Goal: Entertainment & Leisure: Consume media (video, audio)

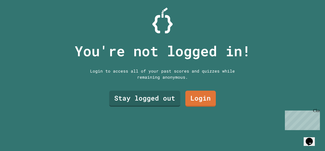
click at [116, 102] on link "Stay logged out" at bounding box center [144, 98] width 71 height 16
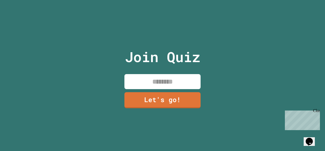
click at [254, 96] on div "Join Quiz Let's go!" at bounding box center [162, 75] width 325 height 151
click at [183, 81] on input at bounding box center [162, 81] width 76 height 15
type input "*"
type input "****"
click at [146, 93] on link "Let's go!" at bounding box center [162, 100] width 76 height 16
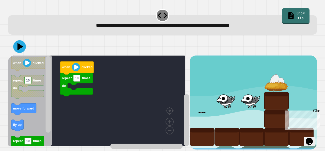
scroll to position [5, 0]
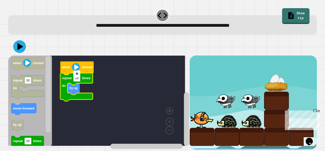
type input "*"
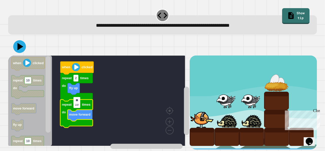
type input "*"
click at [21, 48] on button at bounding box center [19, 46] width 13 height 13
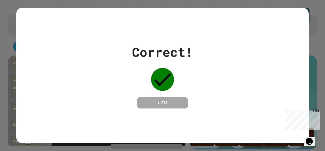
click at [1, 62] on div "Correct! + 713" at bounding box center [162, 75] width 325 height 151
click at [22, 105] on div "Correct! + 713" at bounding box center [162, 75] width 292 height 66
click at [1, 77] on div "Correct! + 713" at bounding box center [162, 75] width 325 height 151
click at [1, 72] on div "Correct! + 713" at bounding box center [162, 75] width 325 height 151
click at [1, 110] on div "Correct! + 713" at bounding box center [162, 75] width 325 height 151
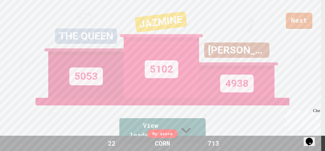
click at [303, 23] on link "Next" at bounding box center [299, 21] width 26 height 16
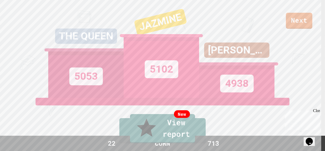
click at [184, 131] on link "New View report" at bounding box center [162, 128] width 65 height 29
